Goal: Find contact information: Obtain details needed to contact an individual or organization

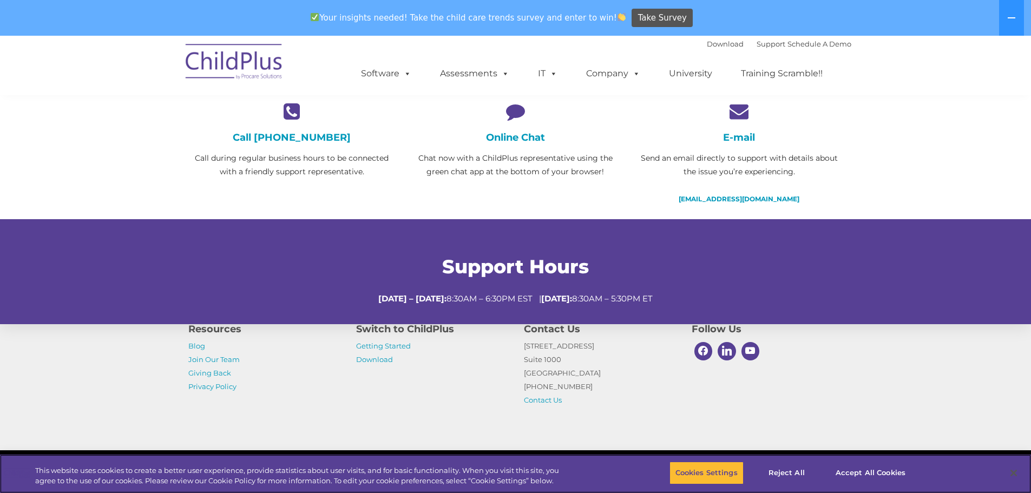
scroll to position [298, 0]
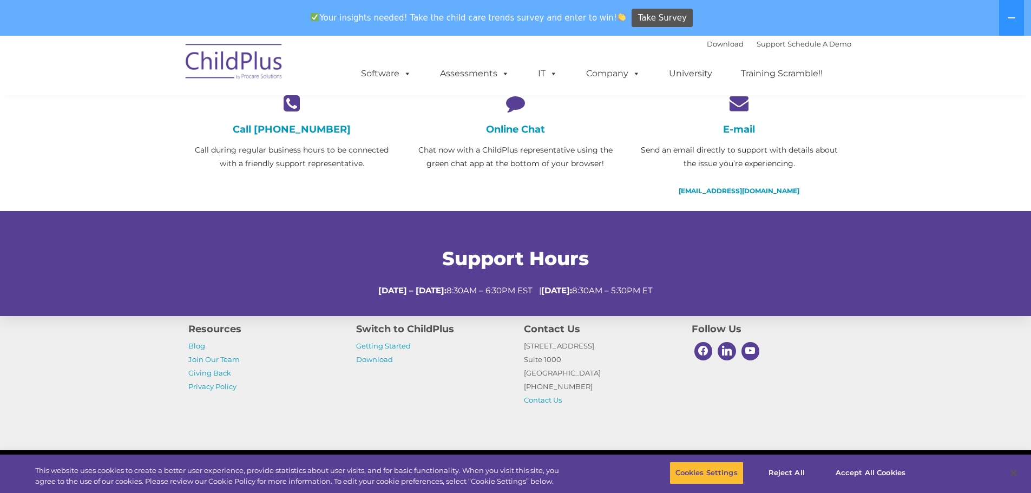
click at [520, 128] on h4 "Online Chat" at bounding box center [515, 129] width 207 height 12
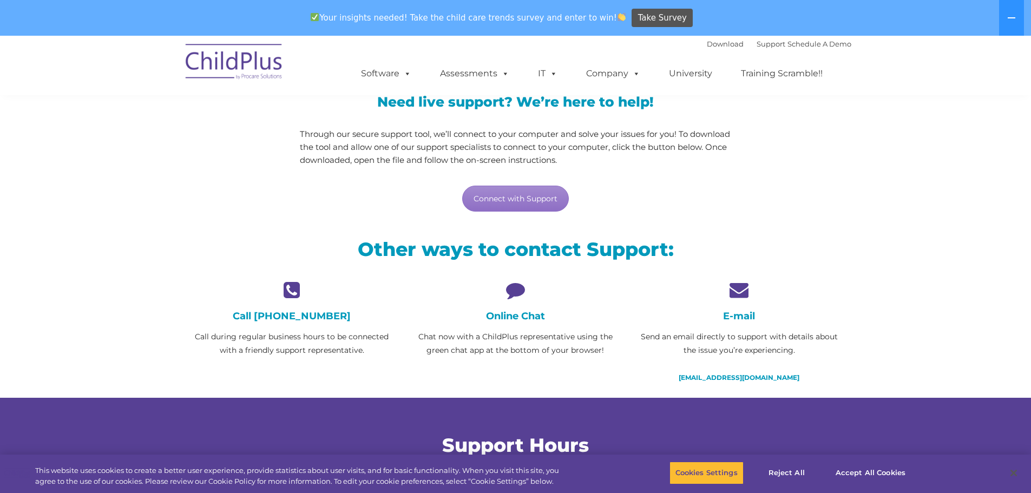
scroll to position [68, 0]
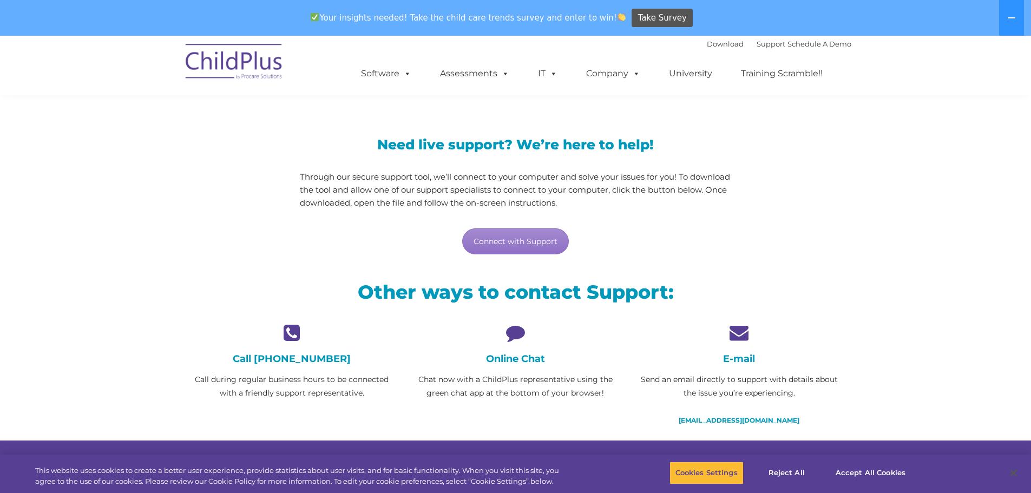
drag, startPoint x: 510, startPoint y: 330, endPoint x: 513, endPoint y: 357, distance: 27.2
click at [511, 331] on icon at bounding box center [515, 332] width 207 height 19
click at [514, 359] on h4 "Online Chat" at bounding box center [515, 359] width 207 height 12
drag, startPoint x: 514, startPoint y: 359, endPoint x: 520, endPoint y: 363, distance: 7.4
click at [515, 360] on h4 "Online Chat" at bounding box center [515, 359] width 207 height 12
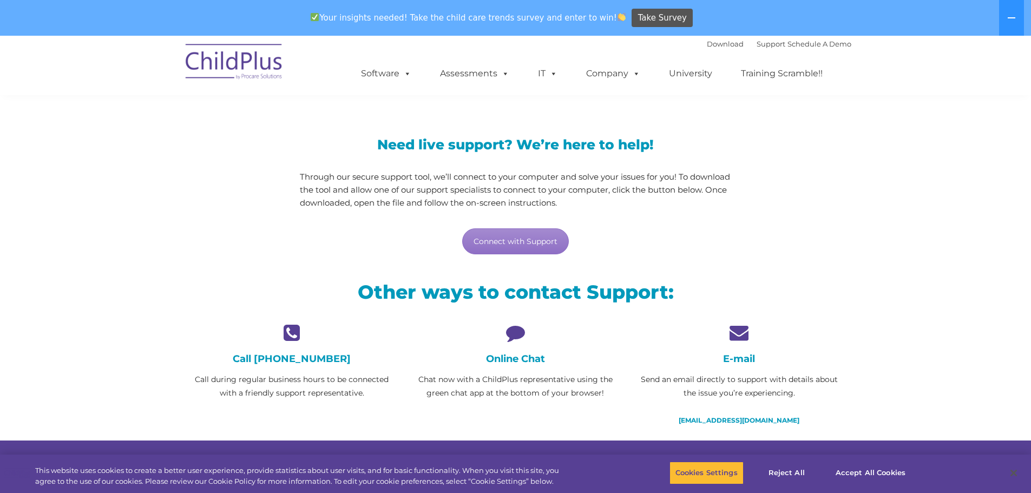
click at [538, 389] on p "Chat now with a ChildPlus representative using the green chat app at the bottom…" at bounding box center [515, 386] width 207 height 27
click at [509, 331] on icon at bounding box center [515, 332] width 207 height 19
click at [509, 326] on icon at bounding box center [515, 332] width 207 height 19
click at [512, 329] on icon at bounding box center [515, 332] width 207 height 19
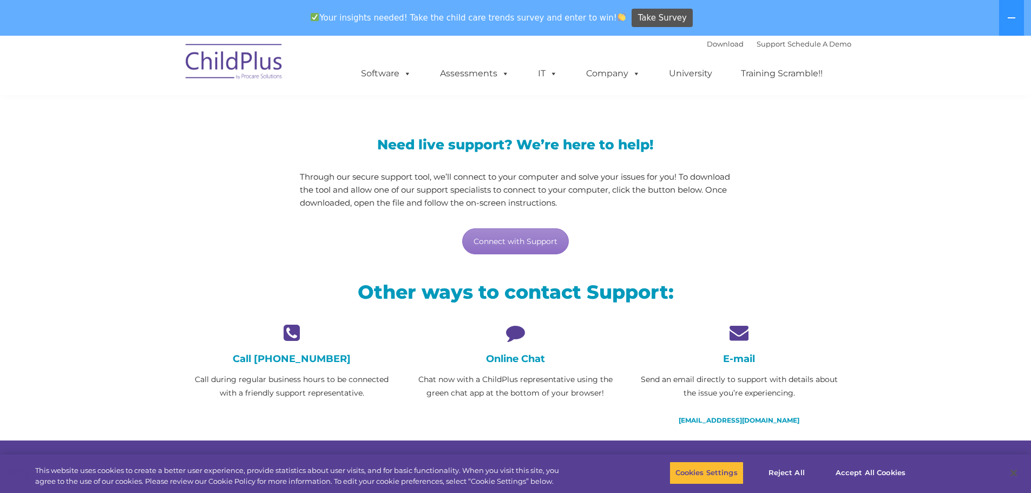
click at [513, 333] on icon at bounding box center [515, 332] width 207 height 19
click at [519, 347] on div "Online Chat Chat now with a ChildPlus representative using the green chat app a…" at bounding box center [515, 361] width 207 height 77
click at [515, 358] on h4 "Online Chat" at bounding box center [515, 359] width 207 height 12
click at [514, 361] on h4 "Online Chat" at bounding box center [515, 359] width 207 height 12
click at [505, 362] on h4 "Online Chat" at bounding box center [515, 359] width 207 height 12
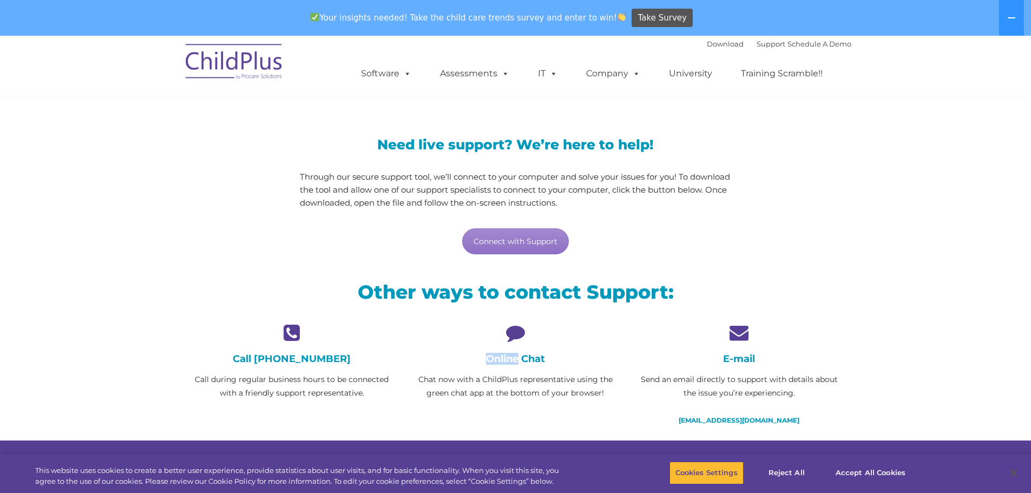
drag, startPoint x: 497, startPoint y: 362, endPoint x: 503, endPoint y: 359, distance: 6.1
click at [497, 362] on h4 "Online Chat" at bounding box center [515, 359] width 207 height 12
click at [503, 359] on h4 "Online Chat" at bounding box center [515, 359] width 207 height 12
click at [528, 245] on link "Connect with Support" at bounding box center [515, 241] width 107 height 26
drag, startPoint x: 572, startPoint y: 215, endPoint x: 770, endPoint y: 166, distance: 204.6
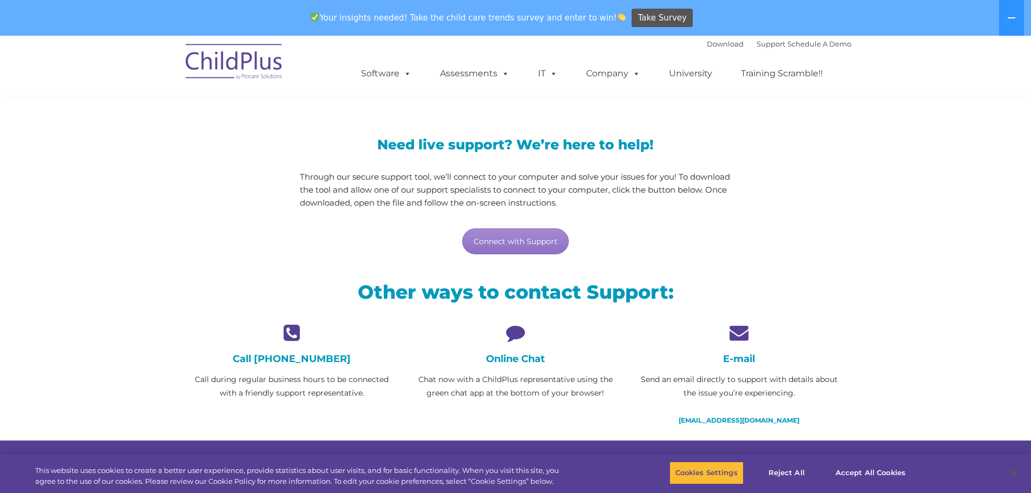
click at [770, 166] on div "Need live support? We’re here to help! Through our secure support tool, we’ll c…" at bounding box center [515, 186] width 671 height 161
click at [505, 387] on p "Chat now with a ChildPlus representative using the green chat app at the bottom…" at bounding box center [515, 386] width 207 height 27
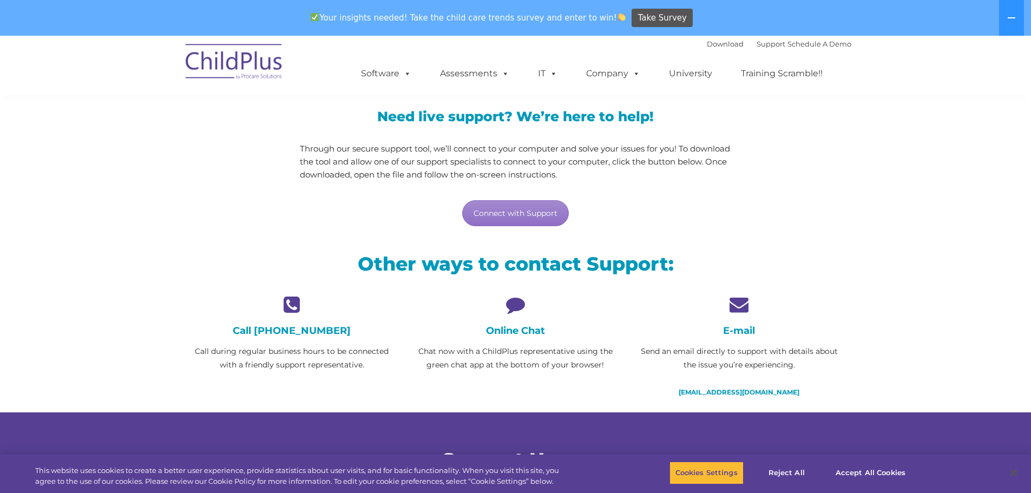
scroll to position [0, 0]
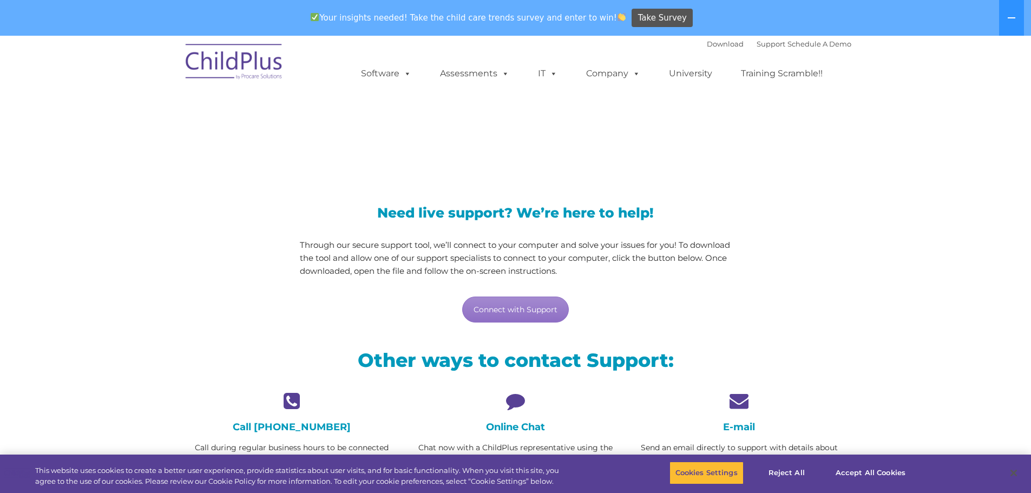
drag, startPoint x: 505, startPoint y: 402, endPoint x: 522, endPoint y: 408, distance: 17.6
click at [514, 403] on icon at bounding box center [515, 400] width 207 height 19
click at [515, 430] on h4 "Online Chat" at bounding box center [515, 427] width 207 height 12
click at [533, 422] on h4 "Online Chat" at bounding box center [515, 427] width 207 height 12
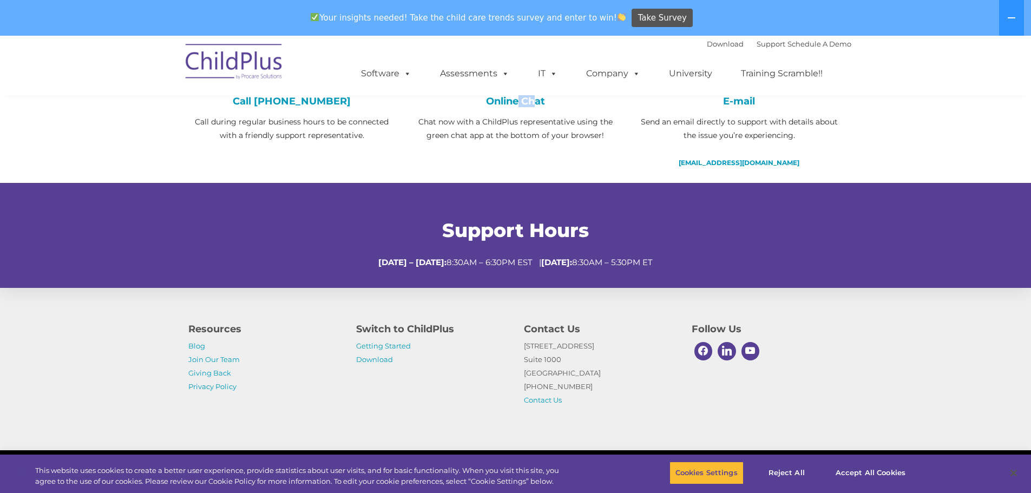
scroll to position [352, 0]
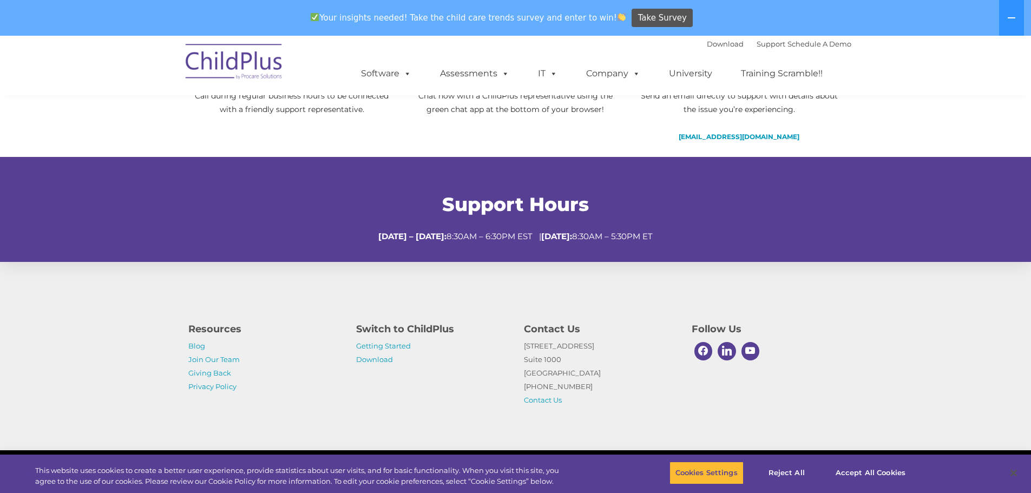
click at [523, 230] on p "[DATE] – [DATE]: 8:30AM – 6:30PM EST | [DATE]: 8:30AM – 5:30PM ET" at bounding box center [515, 236] width 655 height 13
click at [514, 230] on div "Support Hours [DATE] – [DATE]: 8:30AM – 6:30PM EST | [DATE]: 8:30AM – 5:30PM ET" at bounding box center [515, 217] width 655 height 51
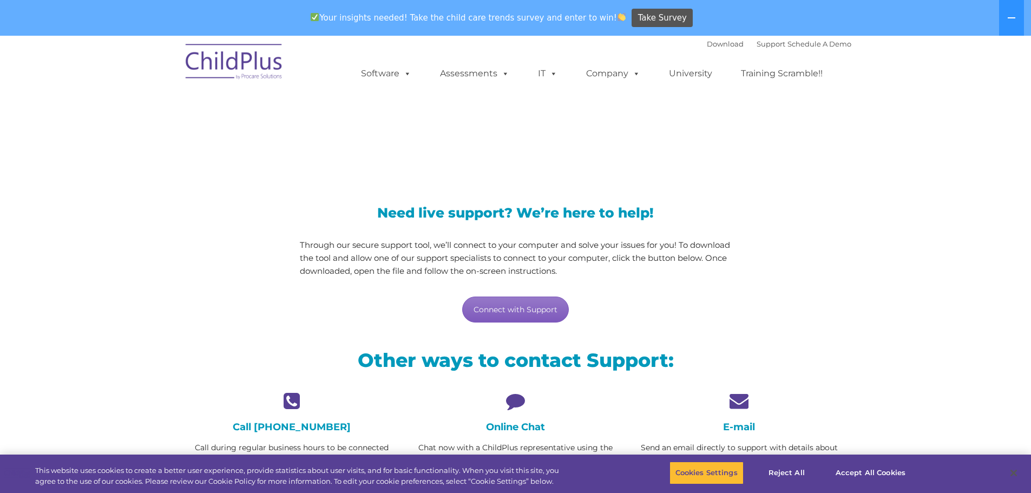
click at [483, 306] on link "Connect with Support" at bounding box center [515, 310] width 107 height 26
click at [963, 187] on section "LiveSupport with SplashTop Need live support? We’re here to help! Through our s…" at bounding box center [515, 325] width 1031 height 578
click at [513, 398] on icon at bounding box center [515, 400] width 207 height 19
click at [512, 398] on icon at bounding box center [515, 400] width 207 height 19
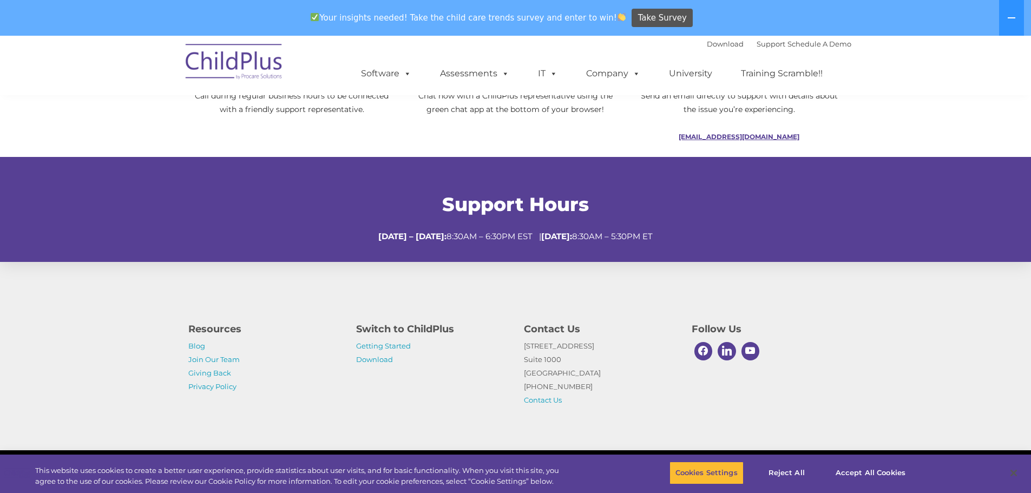
click at [737, 135] on link "[EMAIL_ADDRESS][DOMAIN_NAME]" at bounding box center [739, 137] width 121 height 8
